Goal: Navigation & Orientation: Go to known website

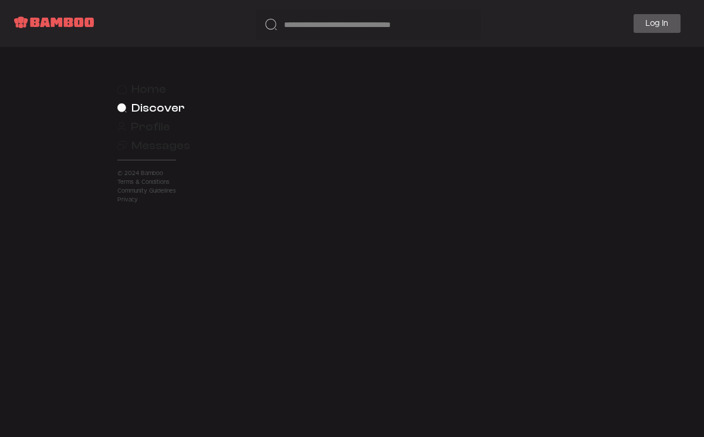
click at [646, 23] on link "Log In" at bounding box center [657, 23] width 47 height 19
click at [659, 27] on link "Log In" at bounding box center [657, 23] width 47 height 19
click at [152, 90] on span "Home" at bounding box center [148, 89] width 35 height 16
click at [67, 23] on img at bounding box center [54, 23] width 99 height 33
